Goal: Task Accomplishment & Management: Complete application form

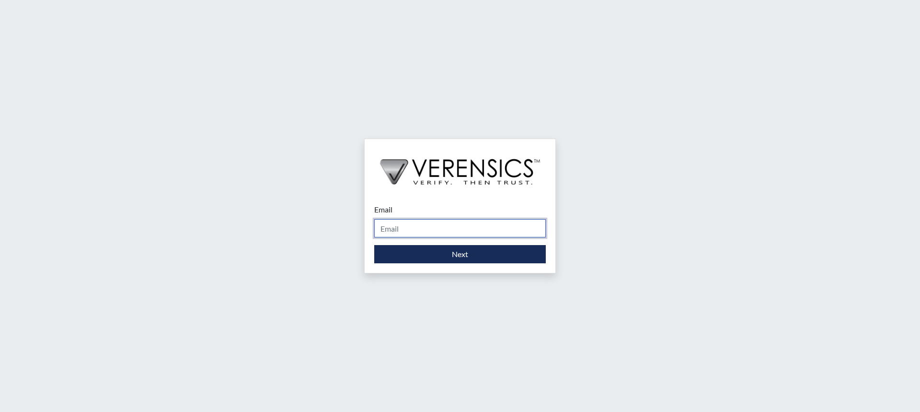
click at [486, 231] on input "Email" at bounding box center [460, 228] width 172 height 18
type input "[PERSON_NAME][EMAIL_ADDRESS][PERSON_NAME][DOMAIN_NAME]"
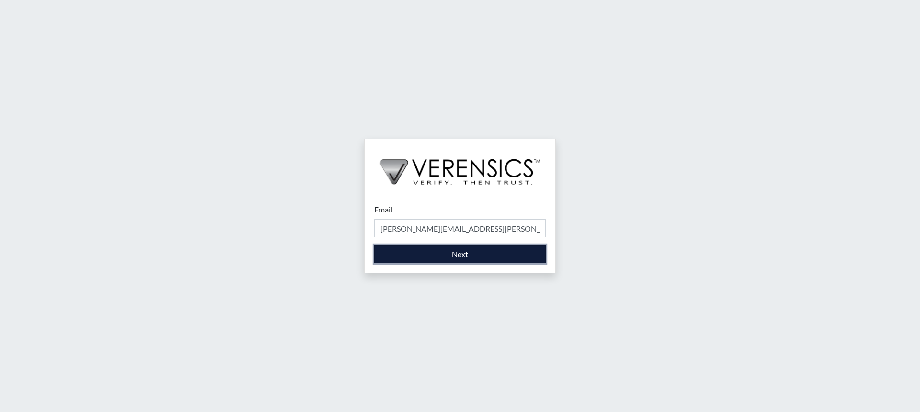
click at [472, 251] on button "Next" at bounding box center [460, 254] width 172 height 18
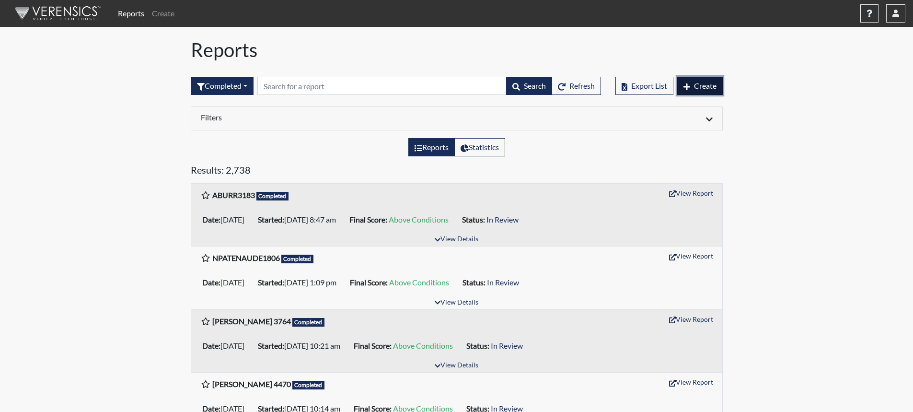
click at [691, 85] on button "Create" at bounding box center [700, 86] width 46 height 18
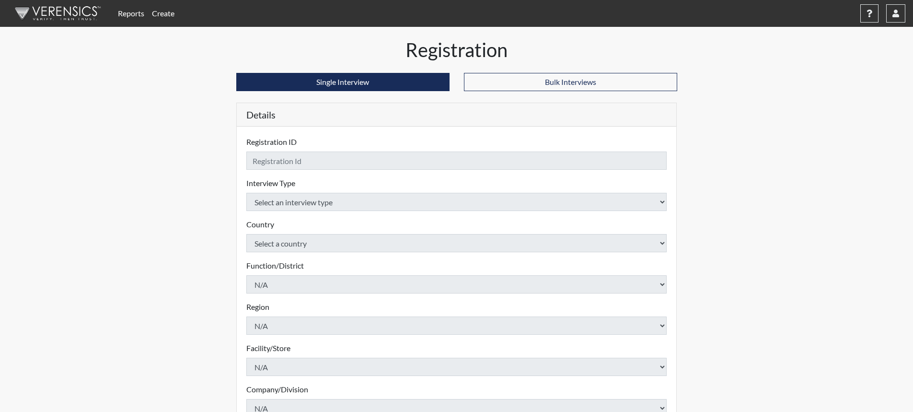
checkbox input "true"
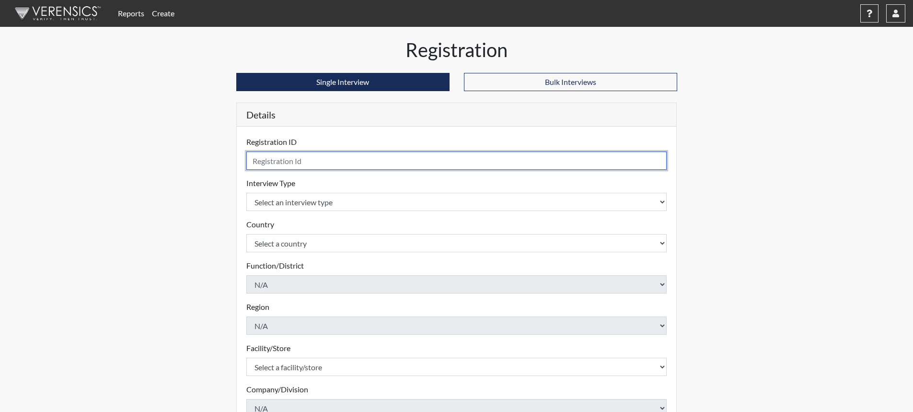
click at [369, 163] on input "text" at bounding box center [456, 160] width 421 height 18
type input "AThornton4540"
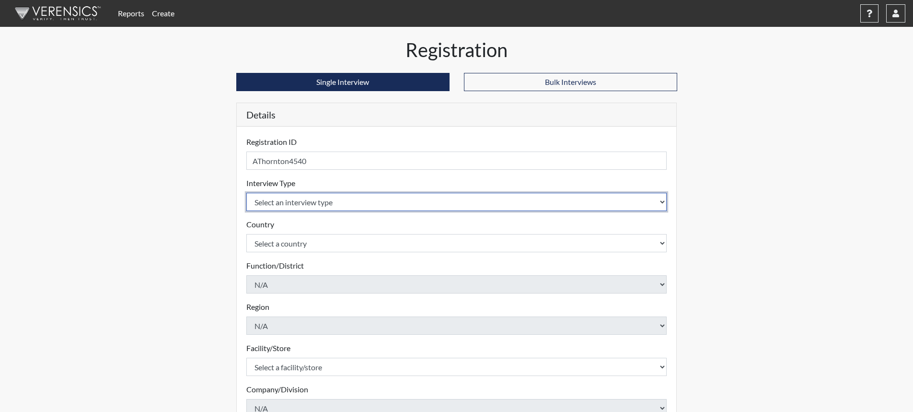
click at [661, 203] on select "Select an interview type Corrections Pre-Employment" at bounding box center [456, 202] width 421 height 18
select select "ff733e93-e1bf-11ea-9c9f-0eff0cf7eb8f"
click at [246, 193] on select "Select an interview type Corrections Pre-Employment" at bounding box center [456, 202] width 421 height 18
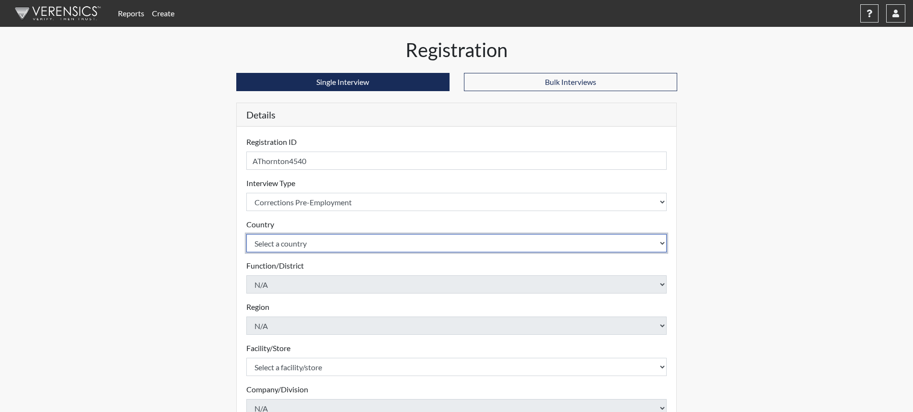
click at [660, 243] on select "Select a country [GEOGRAPHIC_DATA] [GEOGRAPHIC_DATA]" at bounding box center [456, 243] width 421 height 18
select select "united-states-of-[GEOGRAPHIC_DATA]"
click at [246, 234] on select "Select a country [GEOGRAPHIC_DATA] [GEOGRAPHIC_DATA]" at bounding box center [456, 243] width 421 height 18
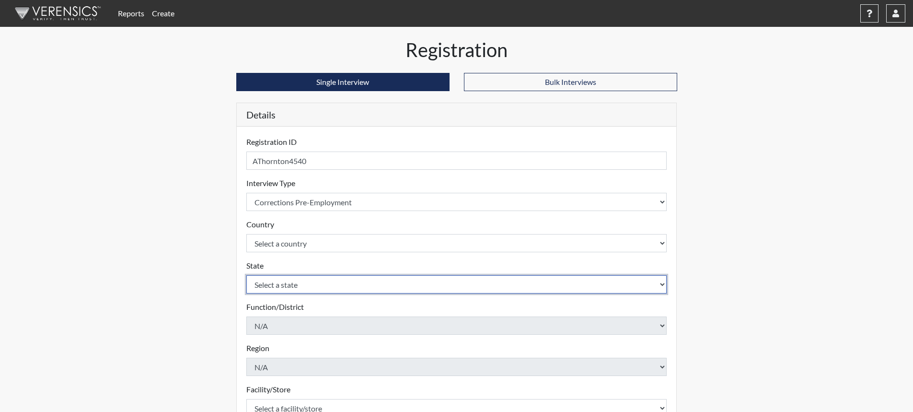
click at [349, 286] on select "Select a state [US_STATE] [US_STATE] [US_STATE] [US_STATE] [US_STATE] [US_STATE…" at bounding box center [456, 284] width 421 height 18
select select "SC"
click at [246, 275] on select "Select a state [US_STATE] [US_STATE] [US_STATE] [US_STATE] [US_STATE] [US_STATE…" at bounding box center [456, 284] width 421 height 18
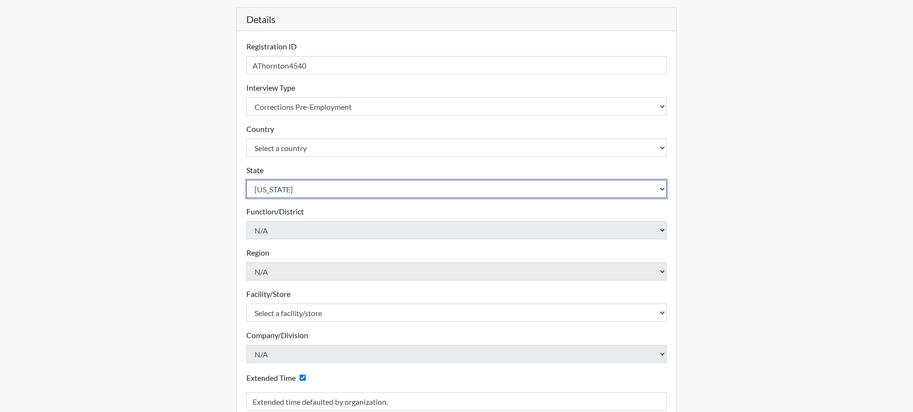
scroll to position [96, 0]
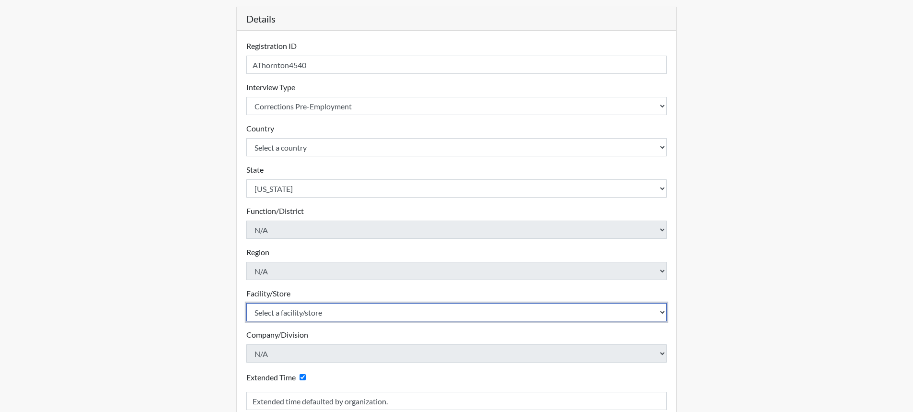
click at [333, 309] on select "Select a facility/store [GEOGRAPHIC_DATA] CI Broad River CI [PERSON_NAME] CI Di…" at bounding box center [456, 312] width 421 height 18
select select "b0862b24-6b6d-4a03-82f3-e8d890c4eba2"
click at [246, 303] on select "Select a facility/store [GEOGRAPHIC_DATA] CI Broad River CI [PERSON_NAME] CI Di…" at bounding box center [456, 312] width 421 height 18
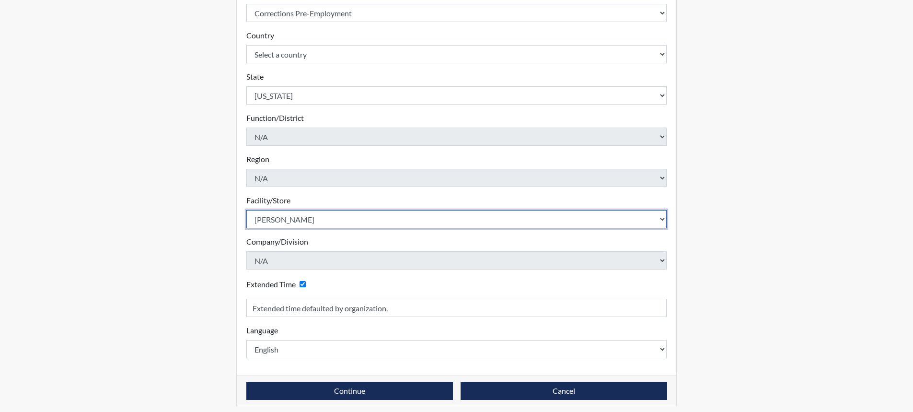
scroll to position [195, 0]
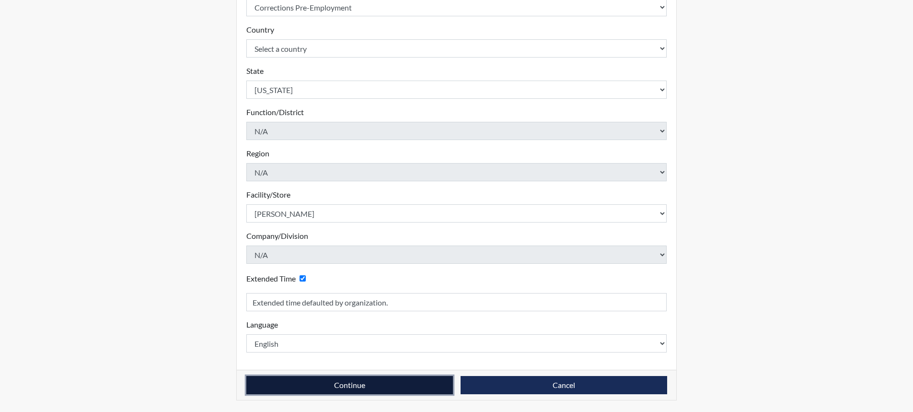
click at [324, 384] on button "Continue" at bounding box center [349, 385] width 207 height 18
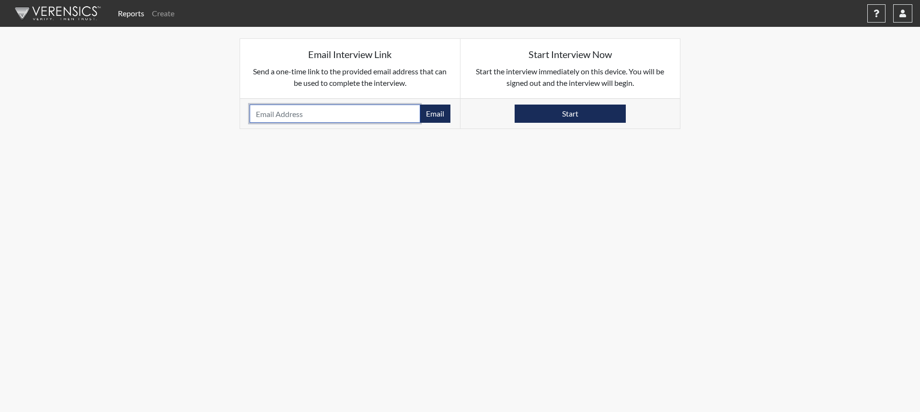
click at [324, 114] on input "email" at bounding box center [335, 113] width 171 height 18
type input "[EMAIL_ADDRESS][DOMAIN_NAME]"
click at [432, 117] on button "Email" at bounding box center [435, 113] width 31 height 18
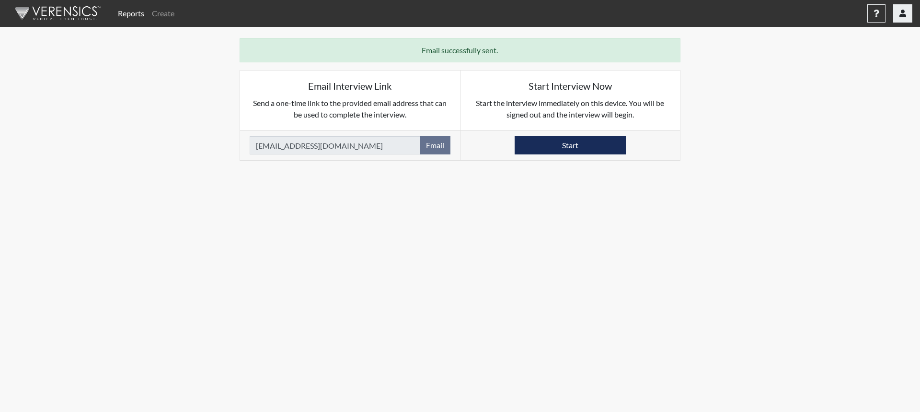
click at [907, 12] on button "button" at bounding box center [902, 13] width 19 height 18
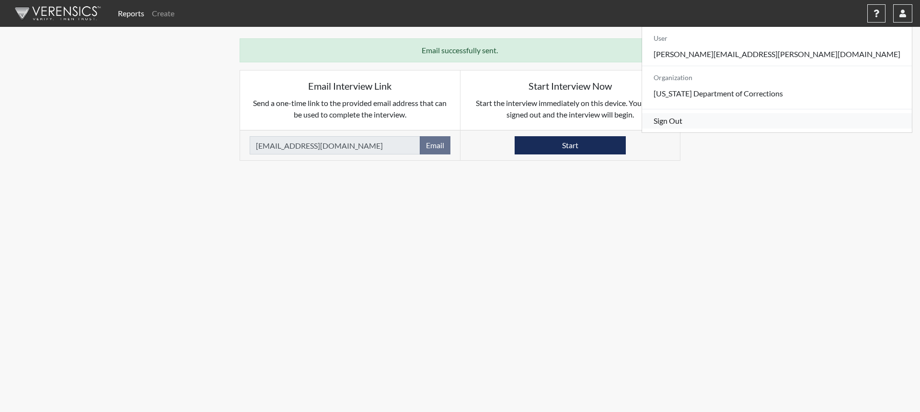
click at [830, 128] on link "Sign Out" at bounding box center [777, 120] width 270 height 15
